Goal: Check status: Check status

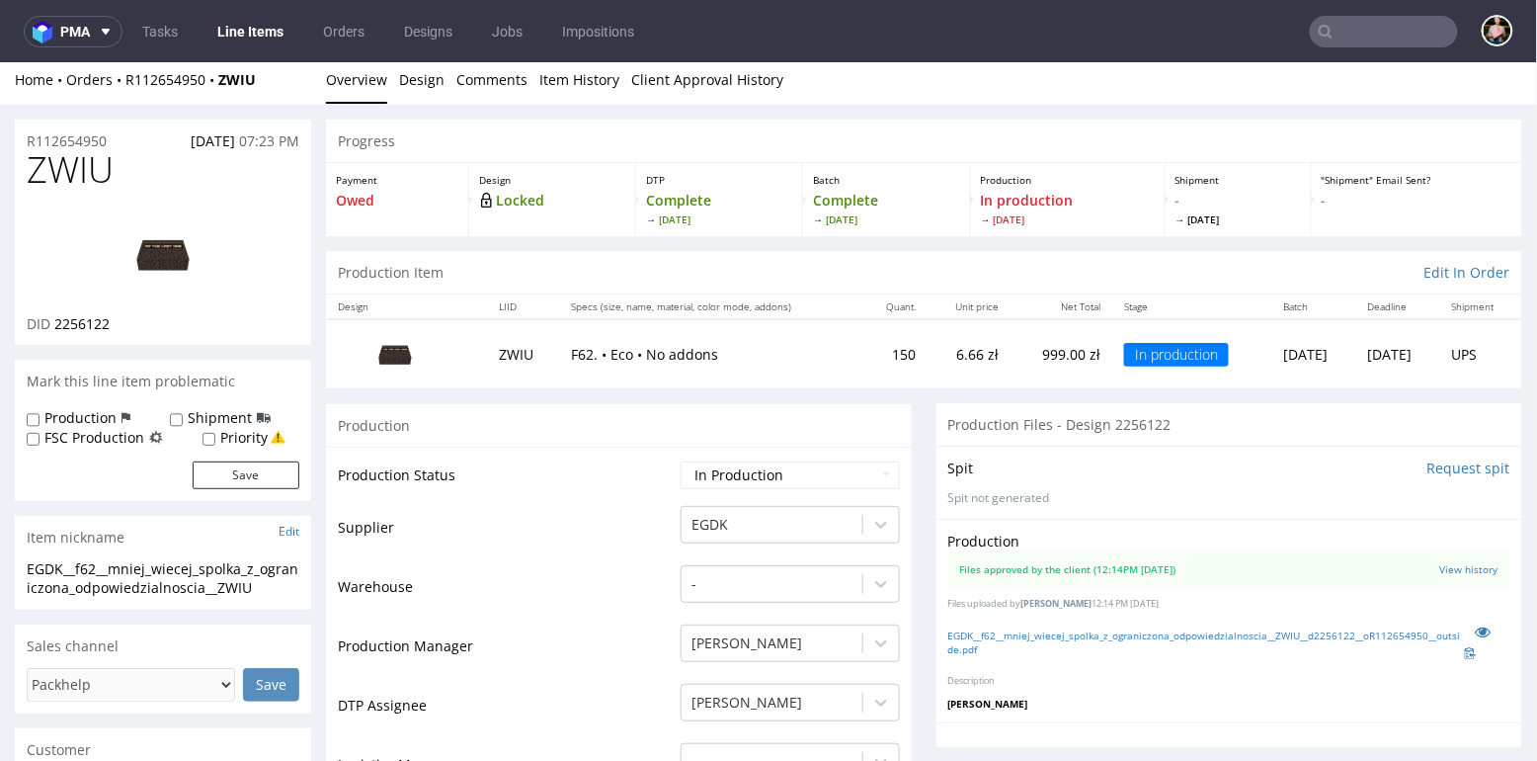
scroll to position [37, 0]
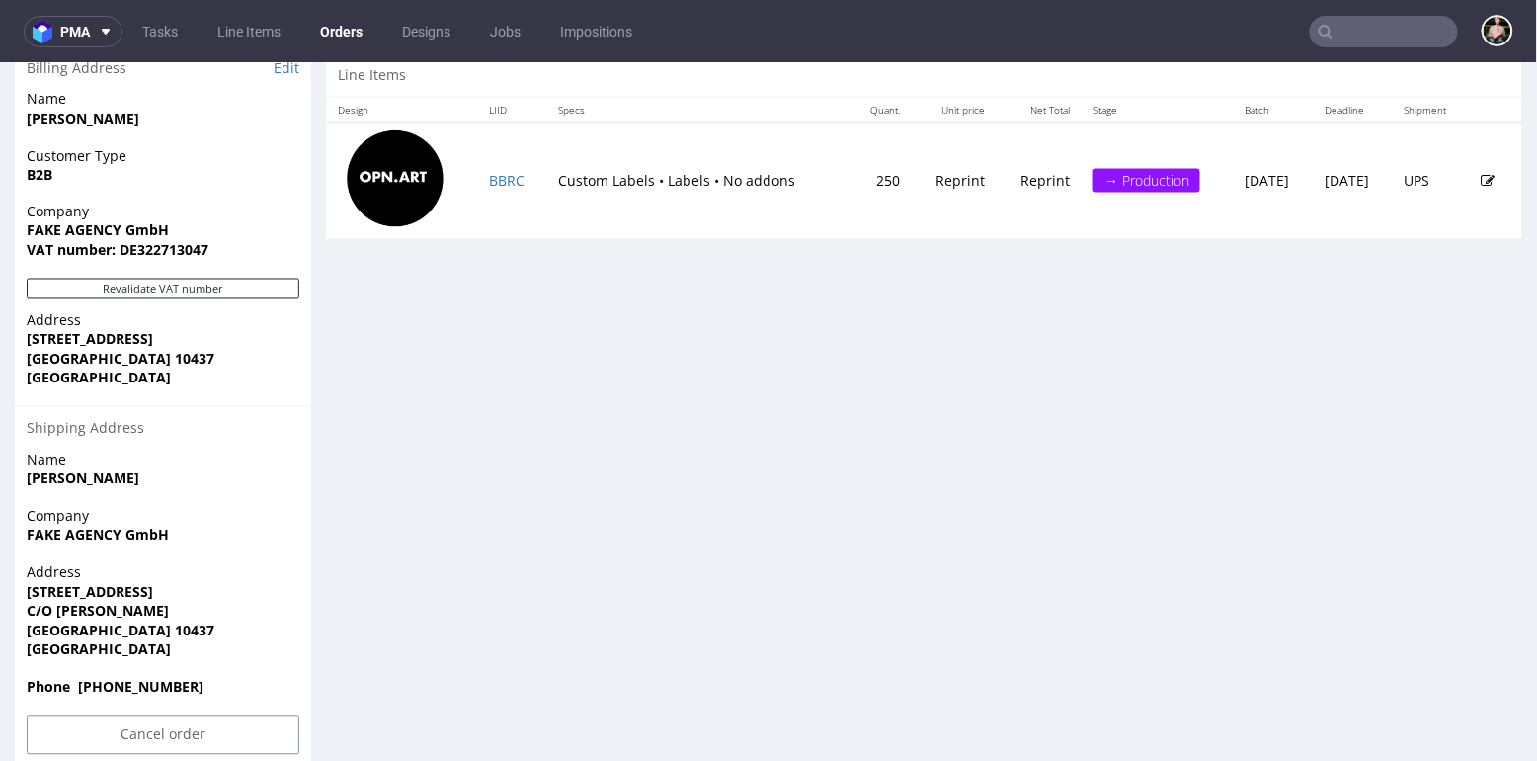
scroll to position [1033, 0]
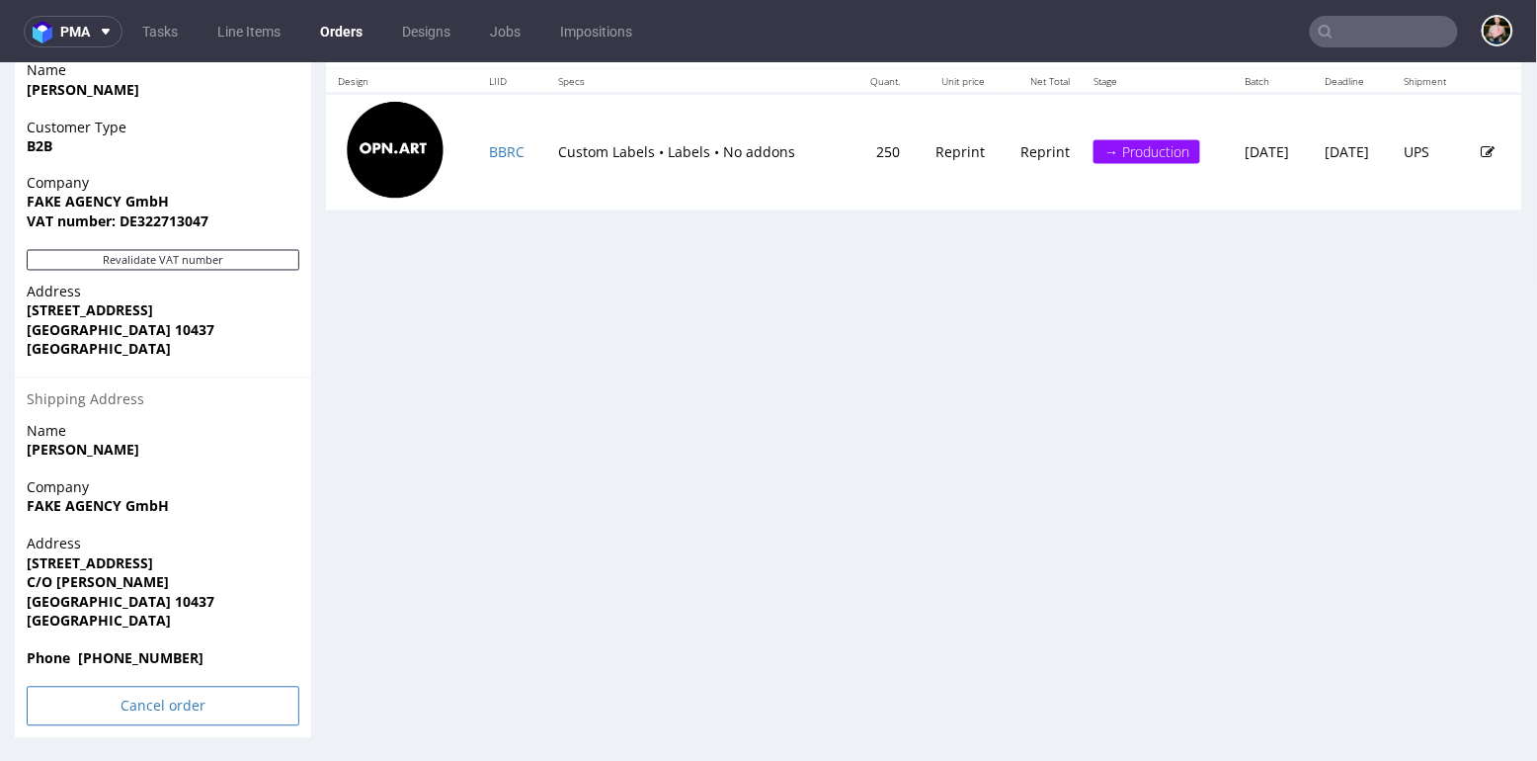
click at [141, 704] on input "Cancel order" at bounding box center [163, 705] width 273 height 40
click at [122, 659] on link "Yes" at bounding box center [133, 651] width 56 height 30
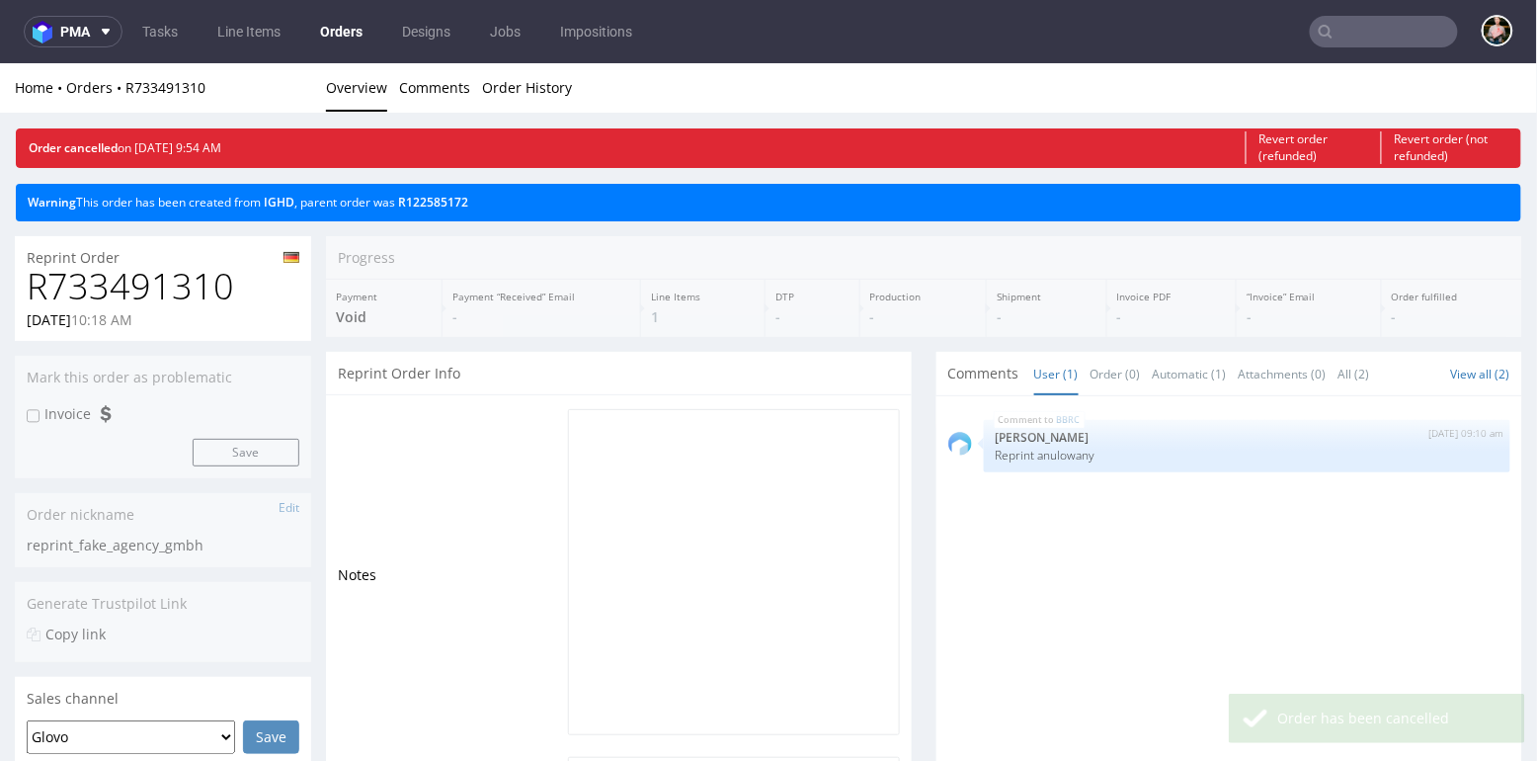
scroll to position [0, 0]
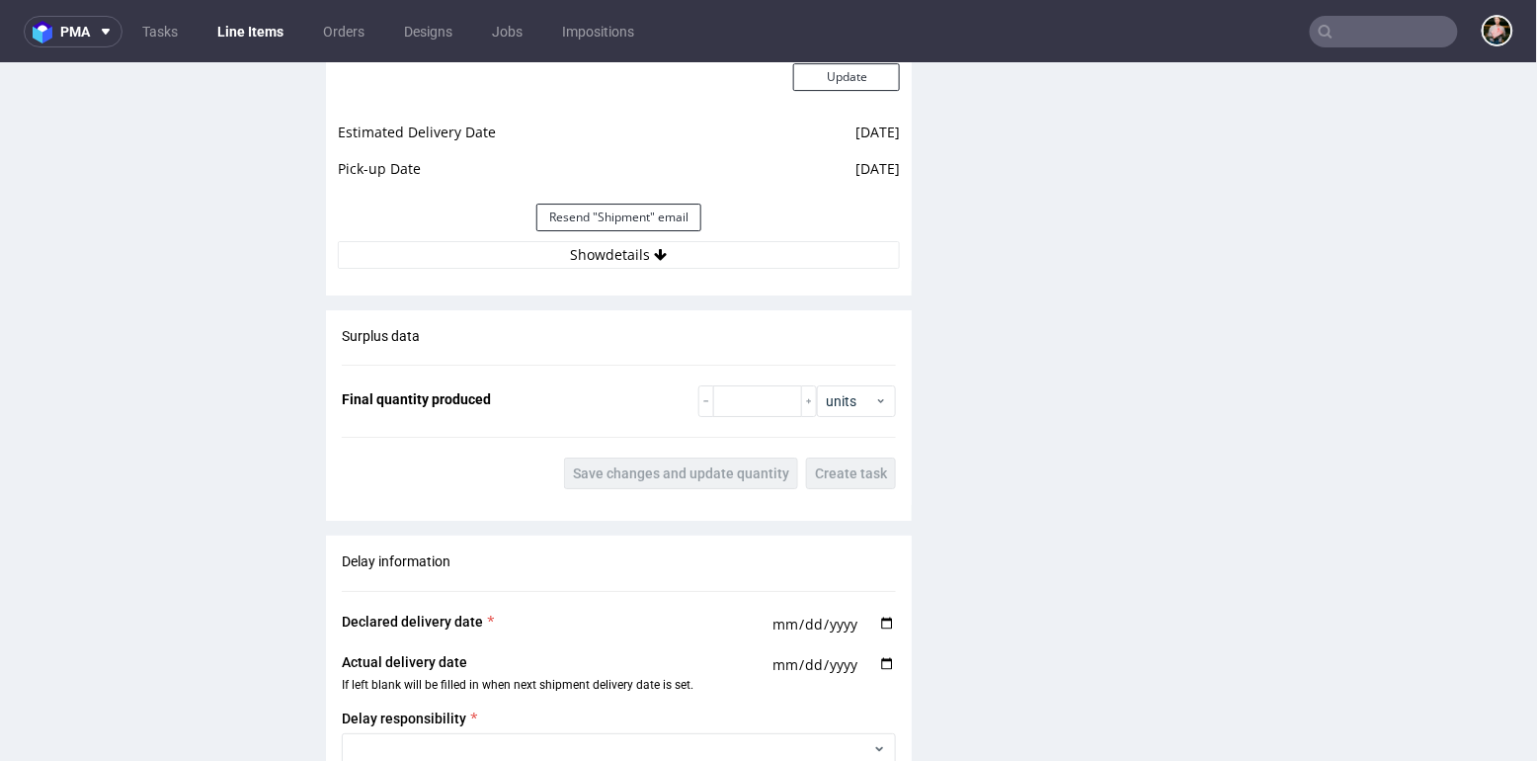
scroll to position [2028, 0]
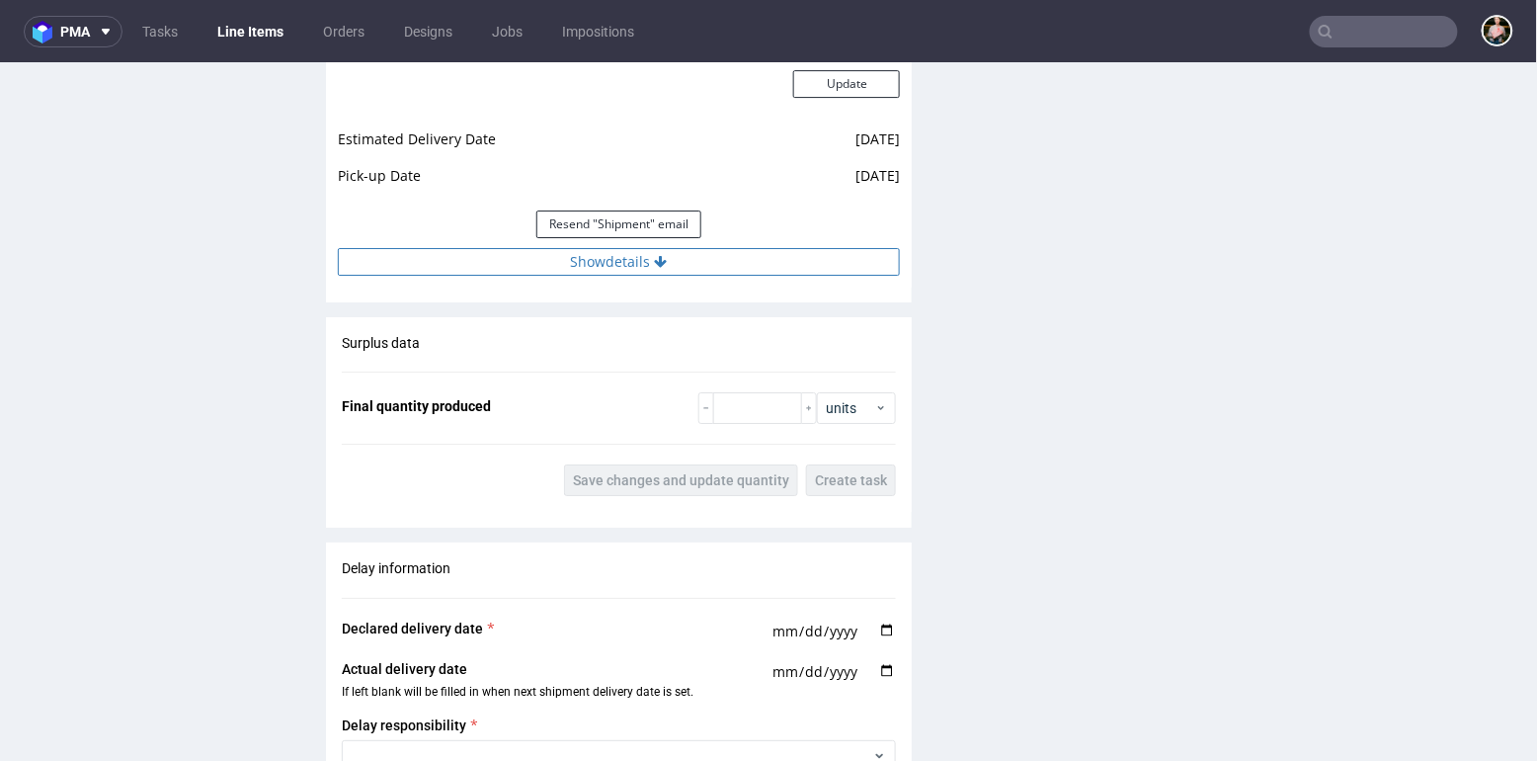
click at [581, 256] on button "Show details" at bounding box center [619, 261] width 562 height 28
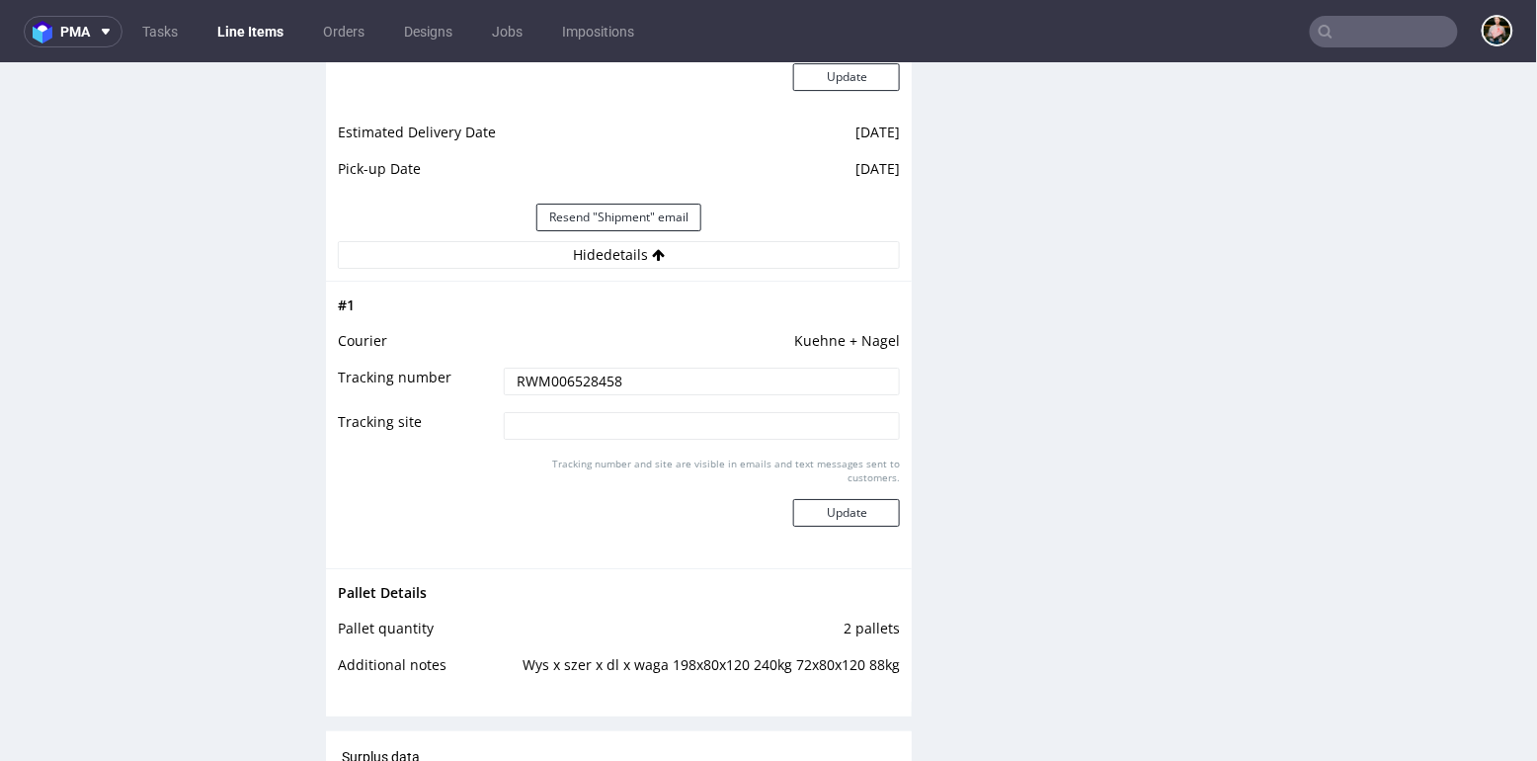
scroll to position [2031, 0]
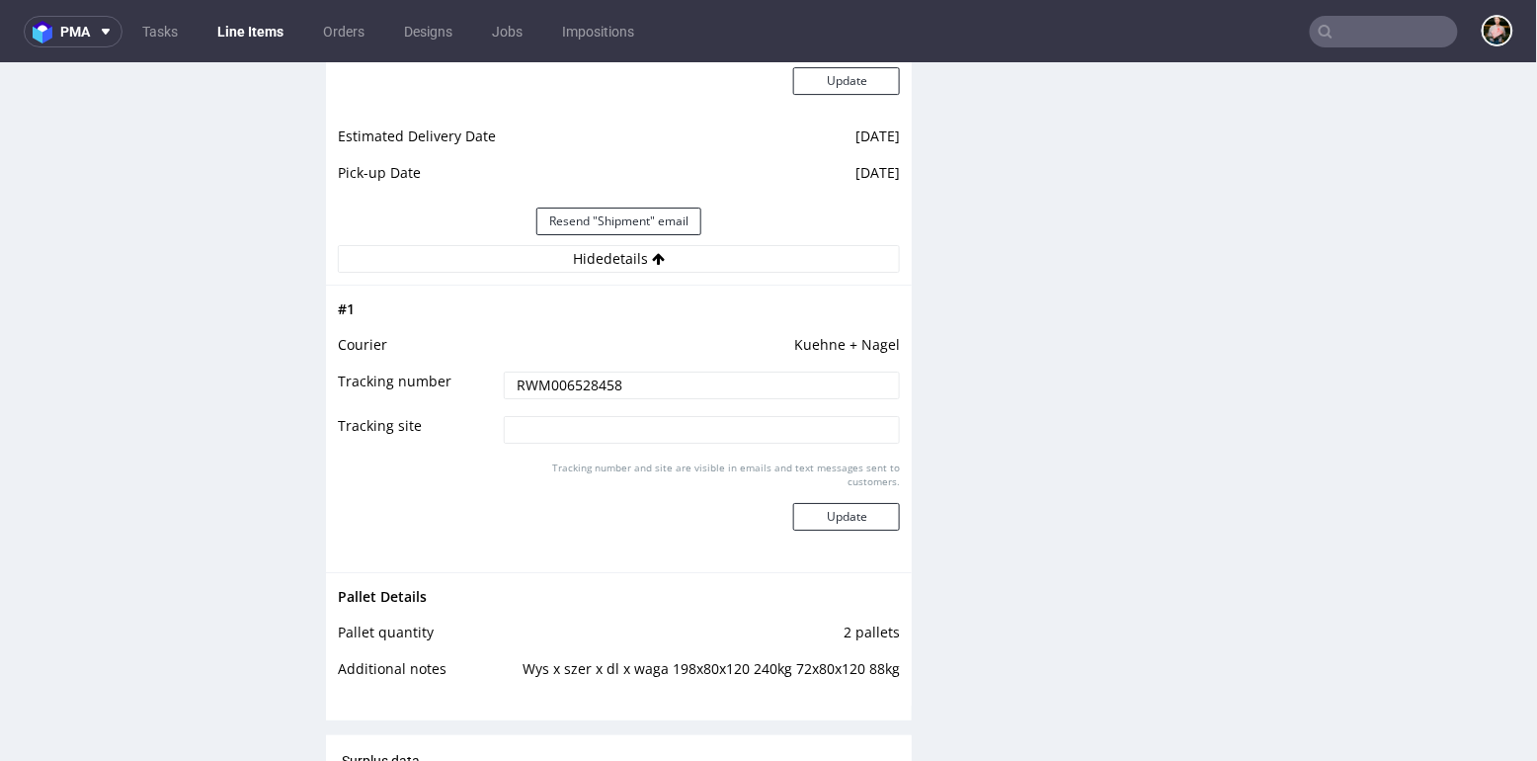
drag, startPoint x: 634, startPoint y: 382, endPoint x: 507, endPoint y: 379, distance: 127.5
click at [507, 379] on input "RWM006528458" at bounding box center [702, 384] width 397 height 28
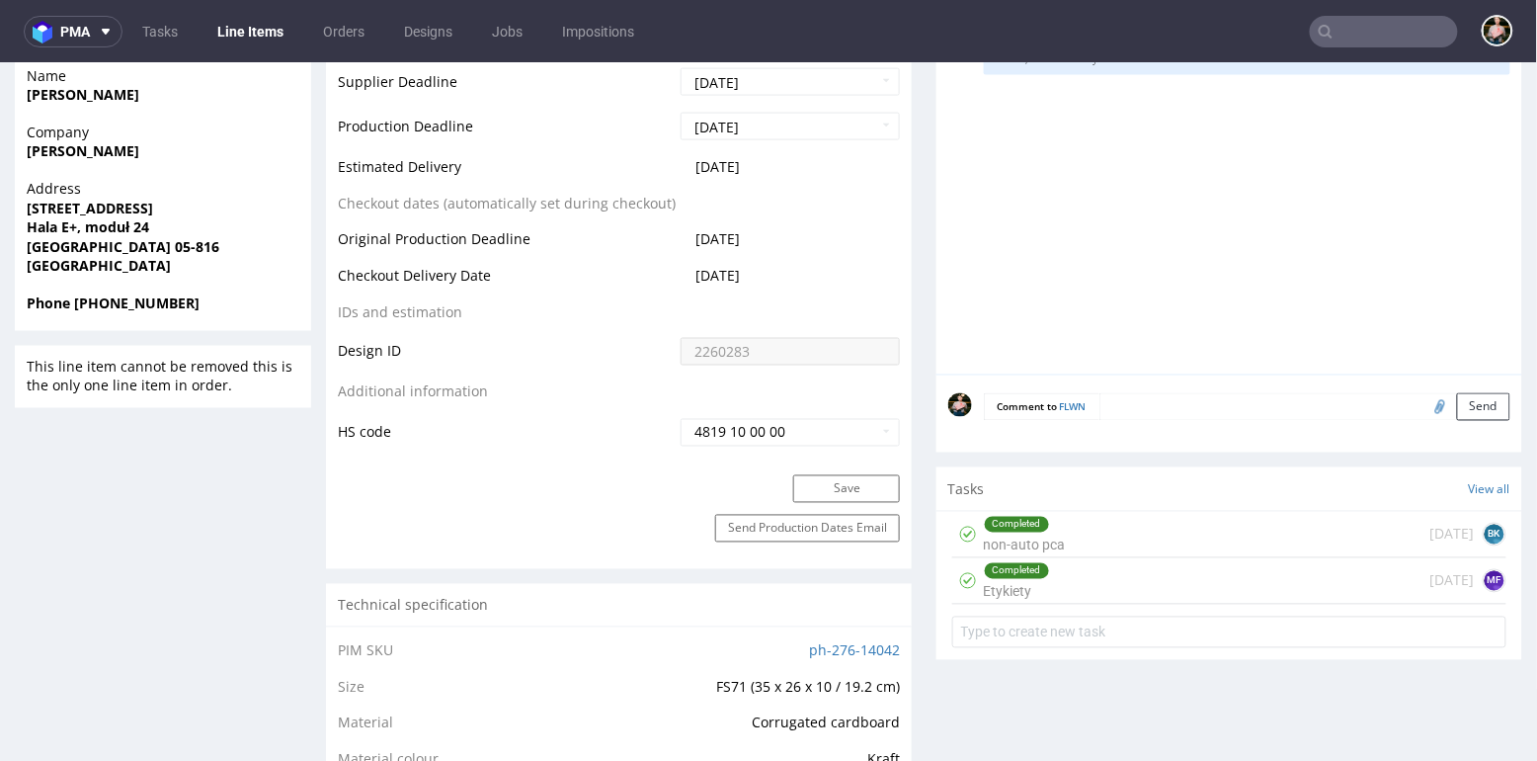
scroll to position [882, 0]
click at [1130, 582] on div "Completed Etykiety 7 days ago MF" at bounding box center [1229, 579] width 554 height 46
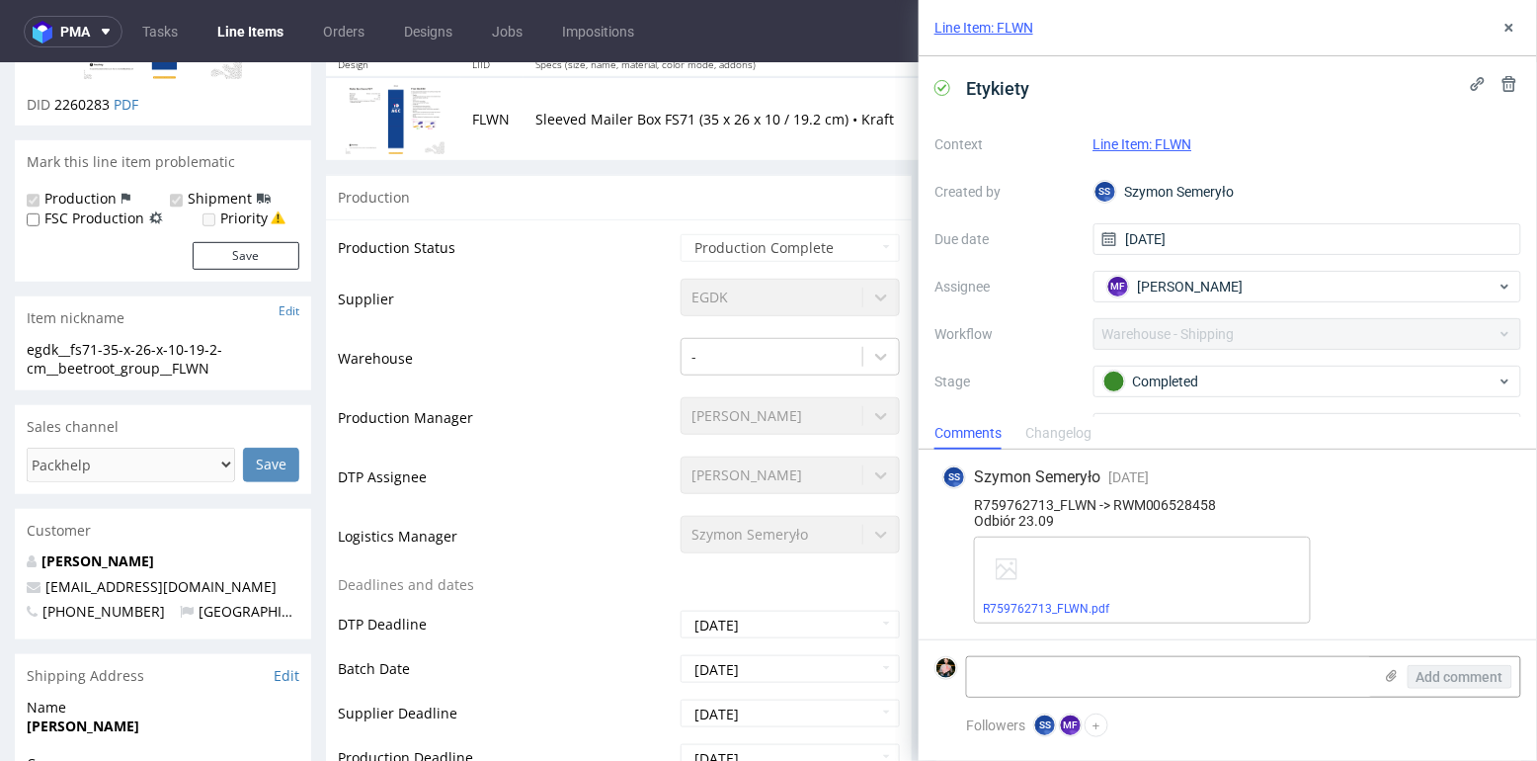
scroll to position [251, 0]
click at [1510, 25] on icon at bounding box center [1509, 28] width 16 height 16
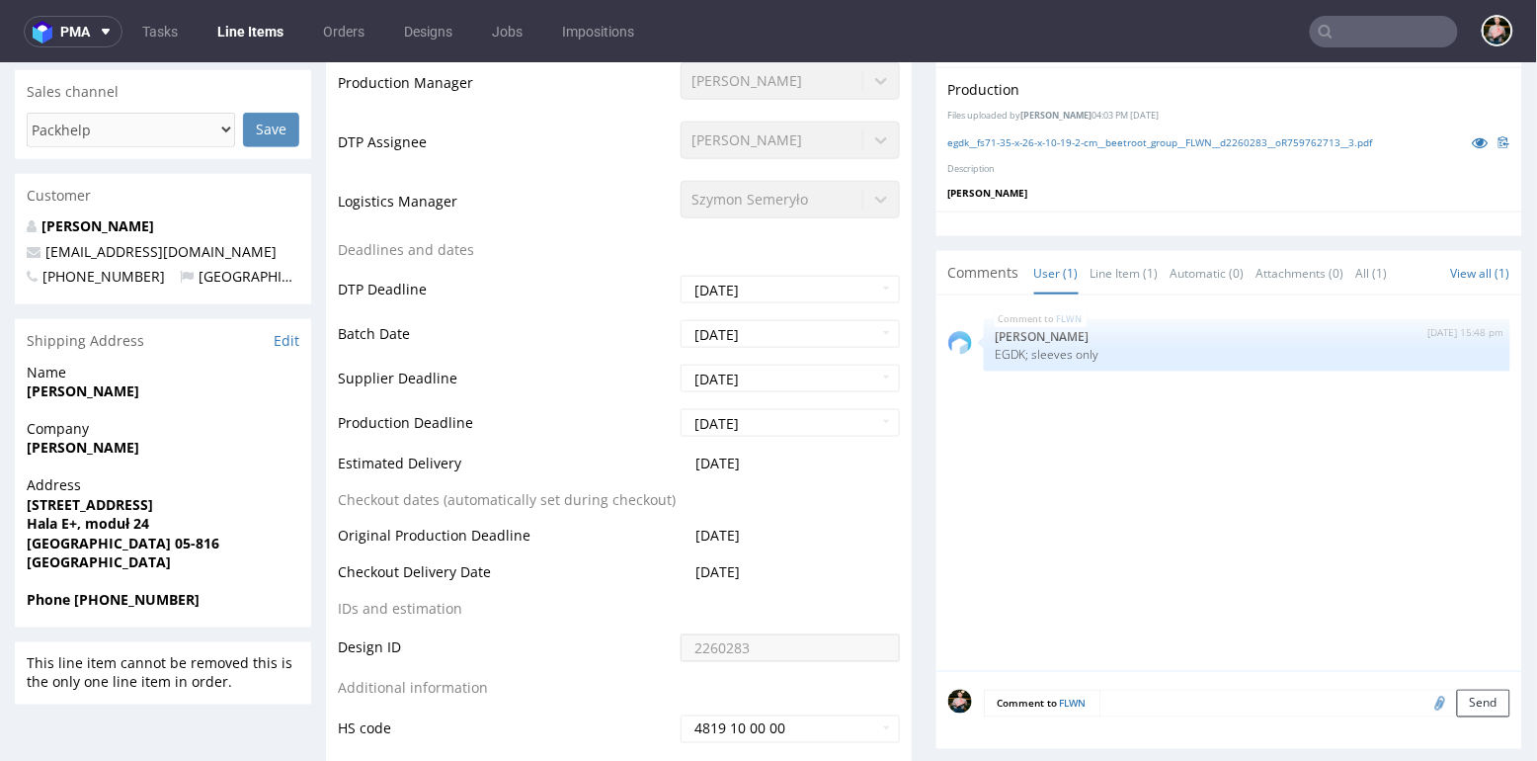
scroll to position [587, 0]
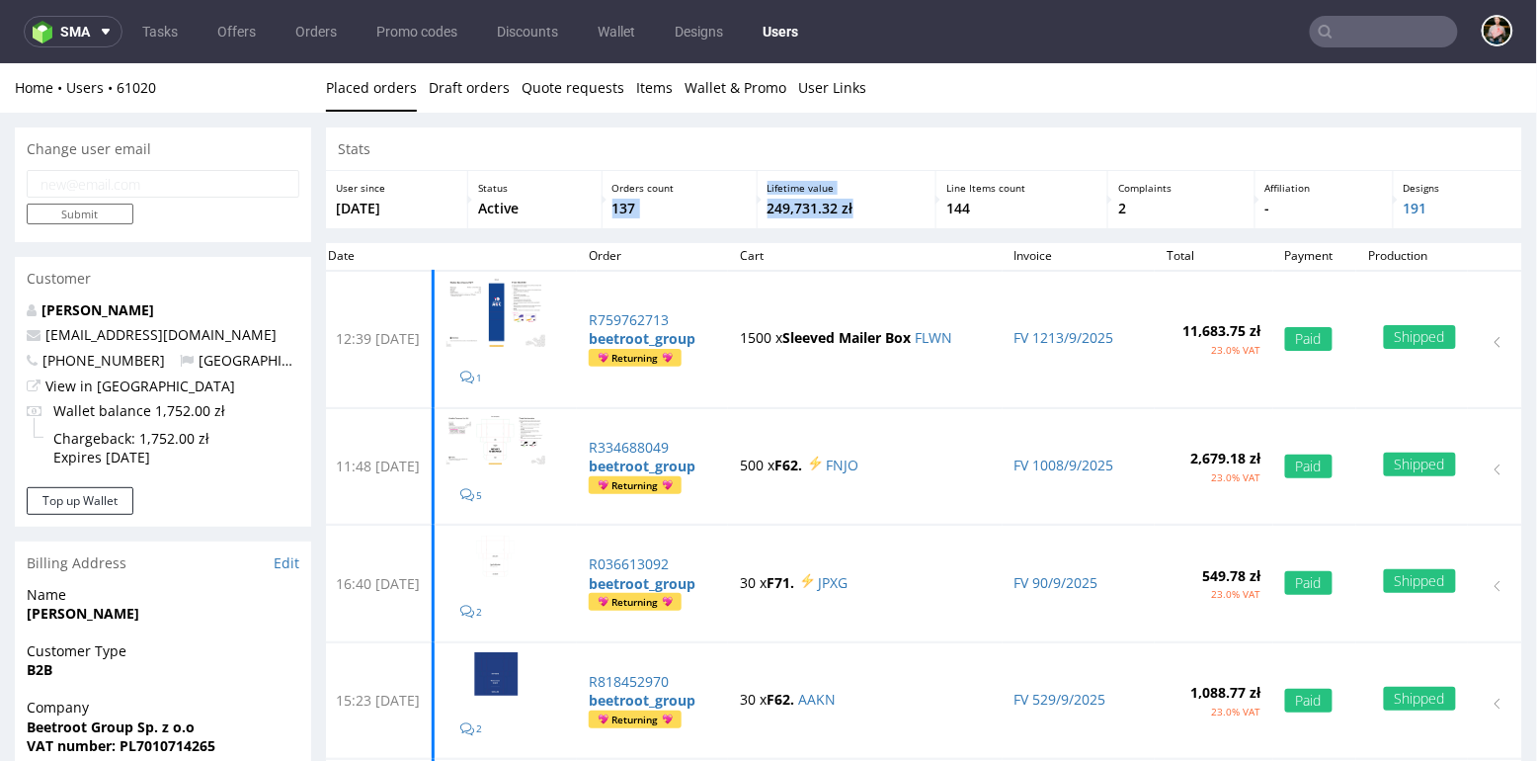
drag, startPoint x: 635, startPoint y: 208, endPoint x: 889, endPoint y: 205, distance: 253.9
click at [889, 205] on div "User since 2nd Oct 2017 Status Active Orders count 137 Lifetime value 249,731.3…" at bounding box center [924, 198] width 1196 height 57
click at [889, 205] on p "249,731.32 zł" at bounding box center [846, 208] width 158 height 20
drag, startPoint x: 882, startPoint y: 218, endPoint x: 632, endPoint y: 189, distance: 251.7
click at [632, 189] on div "User since 2nd Oct 2017 Status Active Orders count 137 Lifetime value 249,731.3…" at bounding box center [924, 198] width 1196 height 57
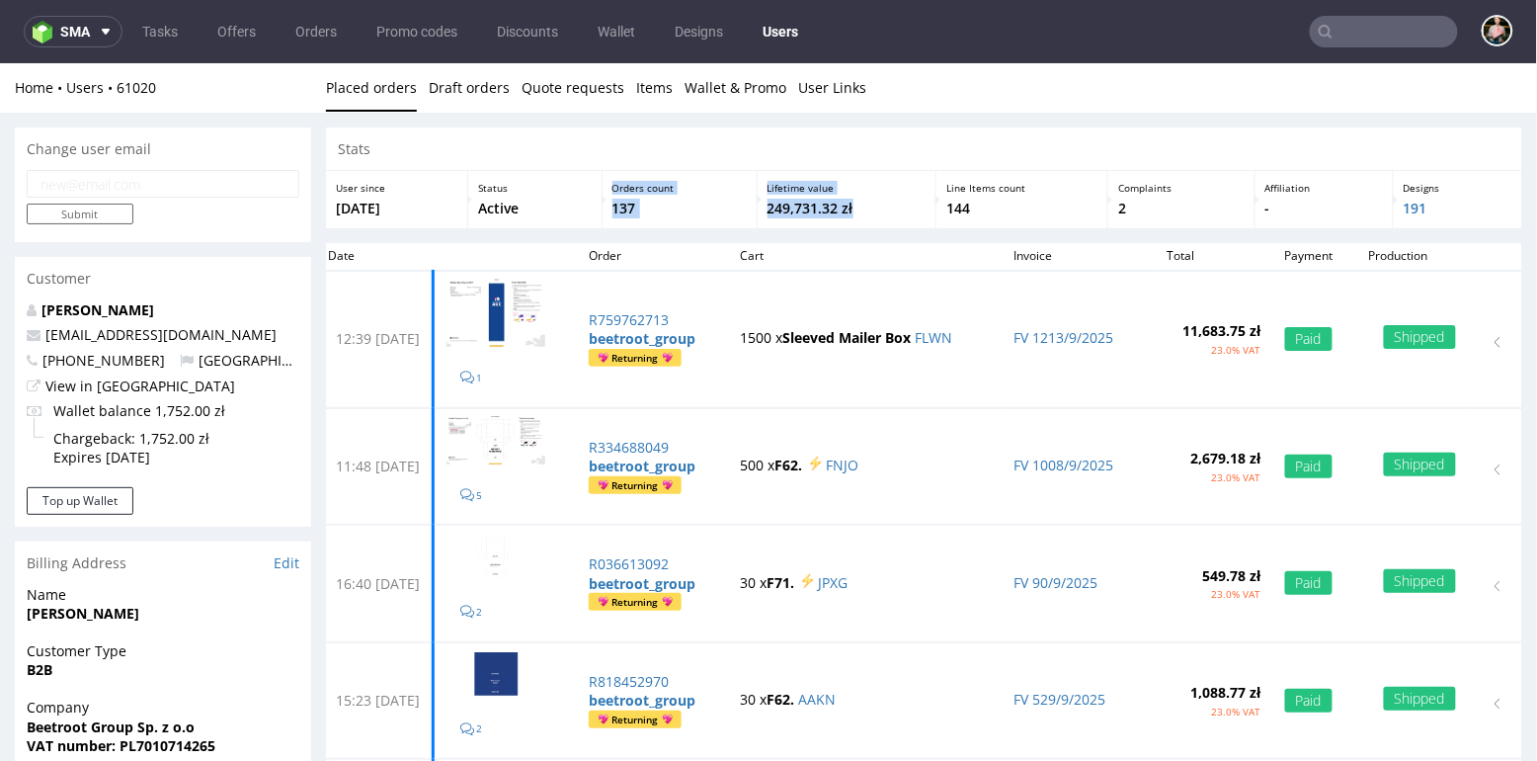
copy div "Orders count 137 Lifetime value 249,731.32 zł"
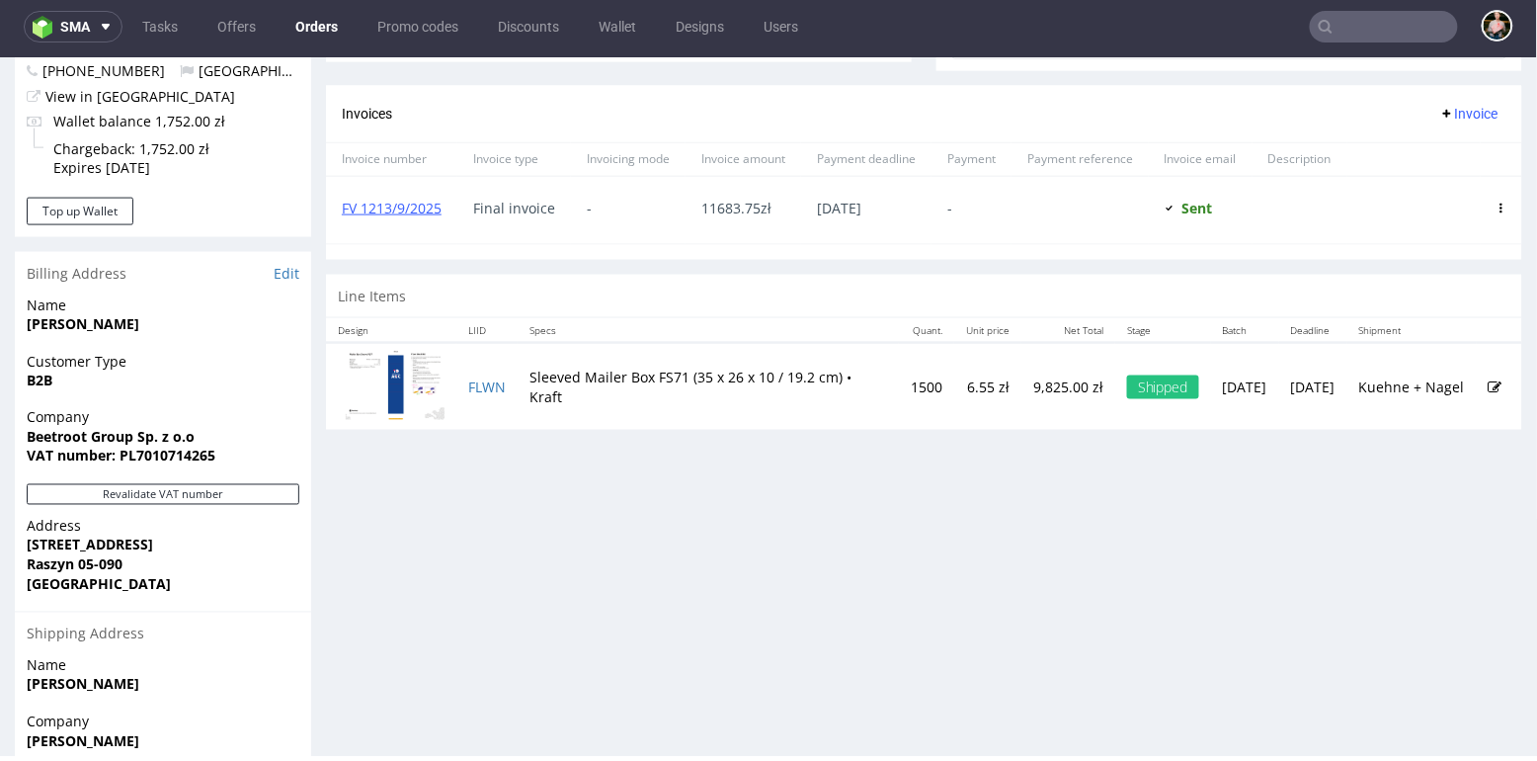
scroll to position [794, 0]
